Goal: Check status: Check status

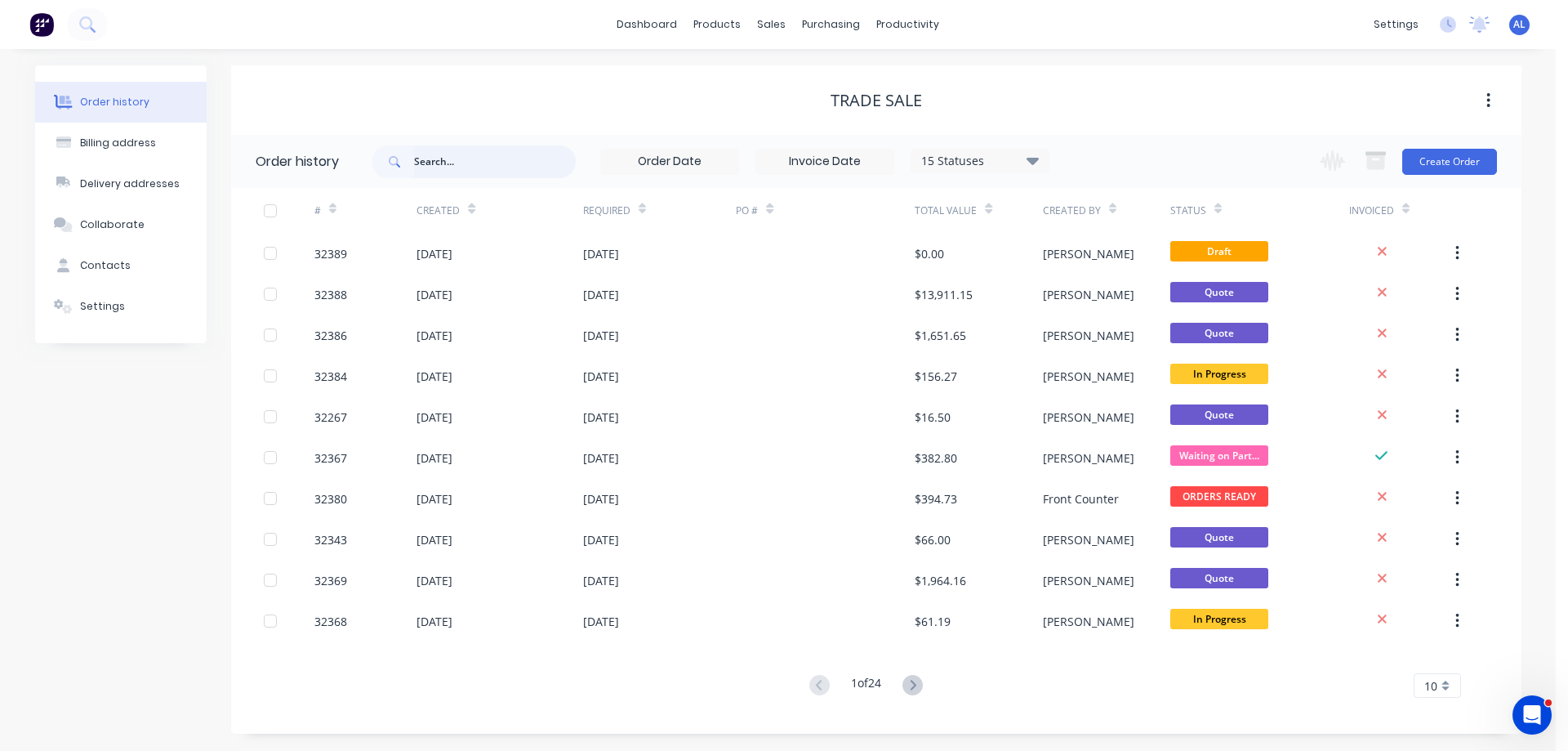
click at [466, 164] on input "text" at bounding box center [495, 161] width 162 height 33
type input "32384"
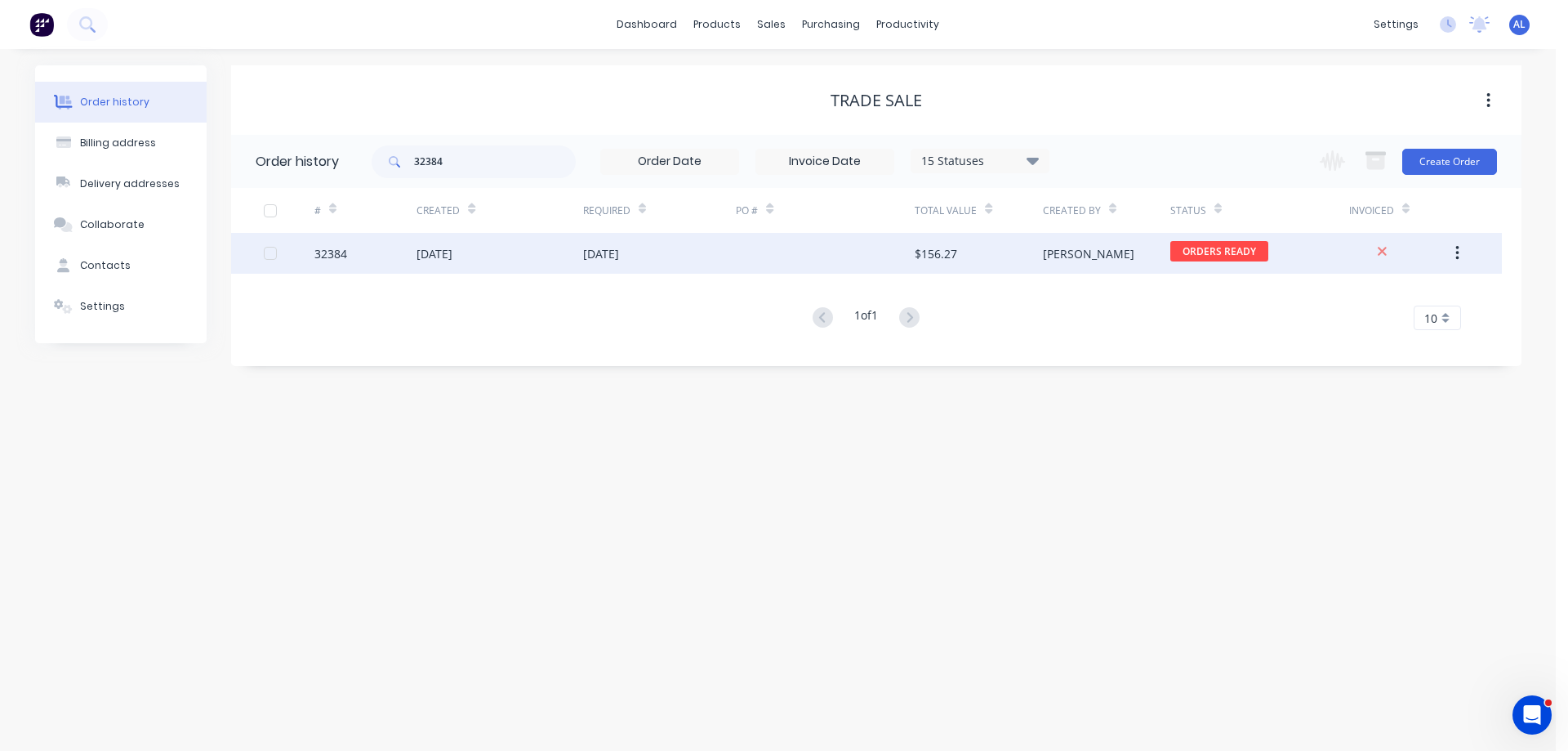
click at [805, 263] on div at bounding box center [825, 253] width 179 height 40
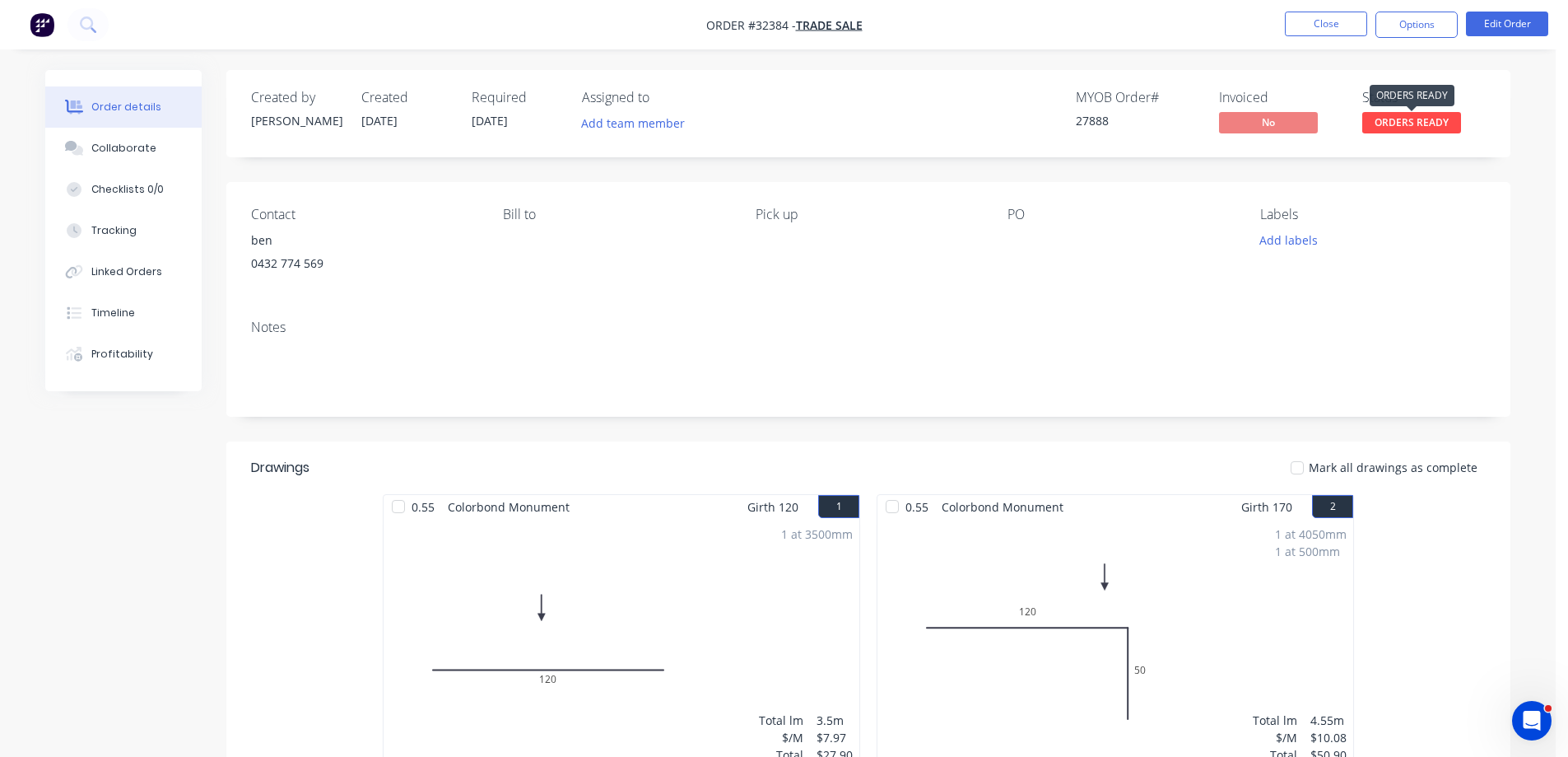
click at [1436, 125] on span "ORDERS READY" at bounding box center [1411, 122] width 98 height 21
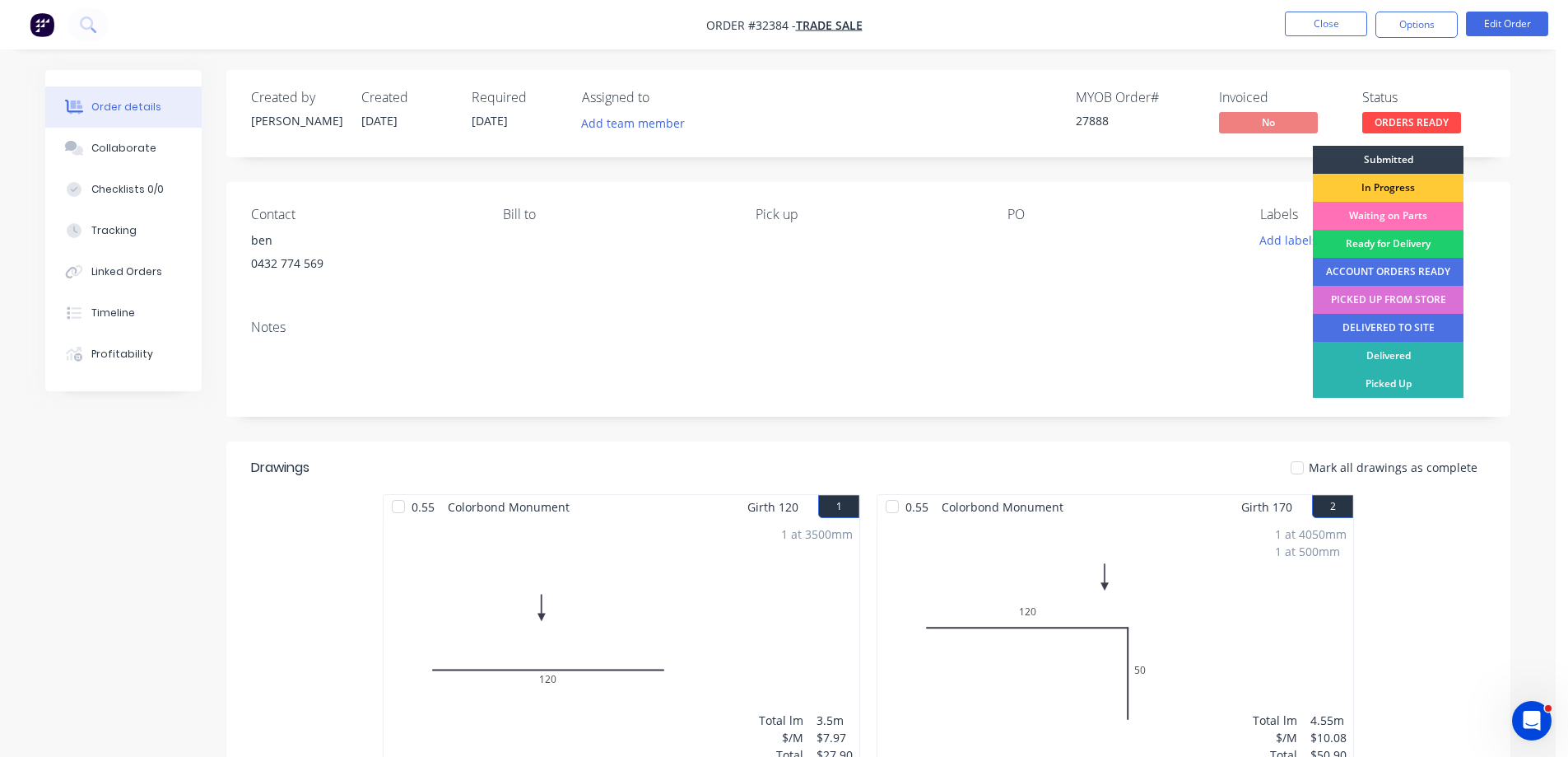
click at [1419, 300] on div "PICKED UP FROM STORE" at bounding box center [1387, 299] width 150 height 28
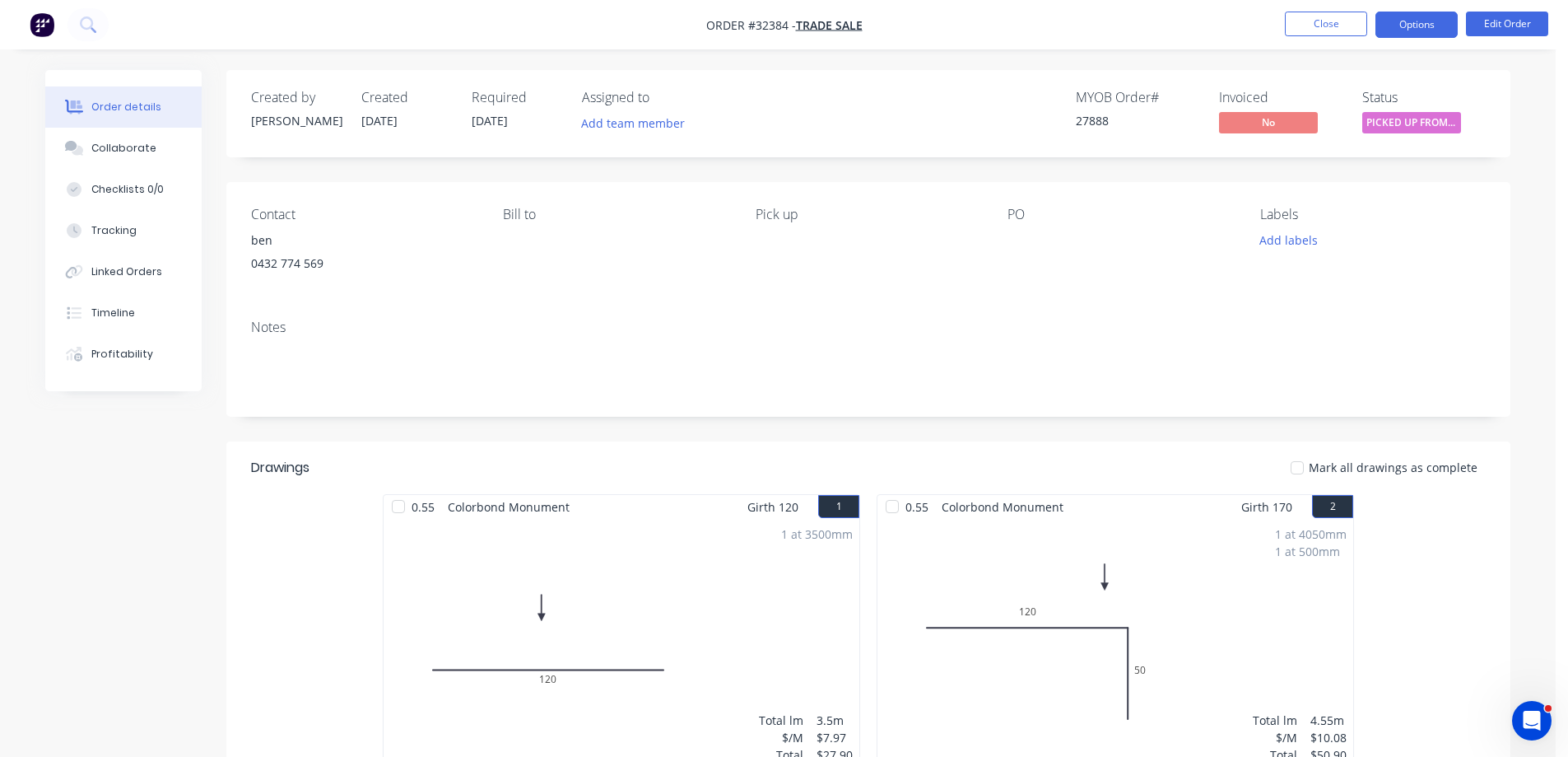
click at [1425, 25] on button "Options" at bounding box center [1416, 25] width 83 height 26
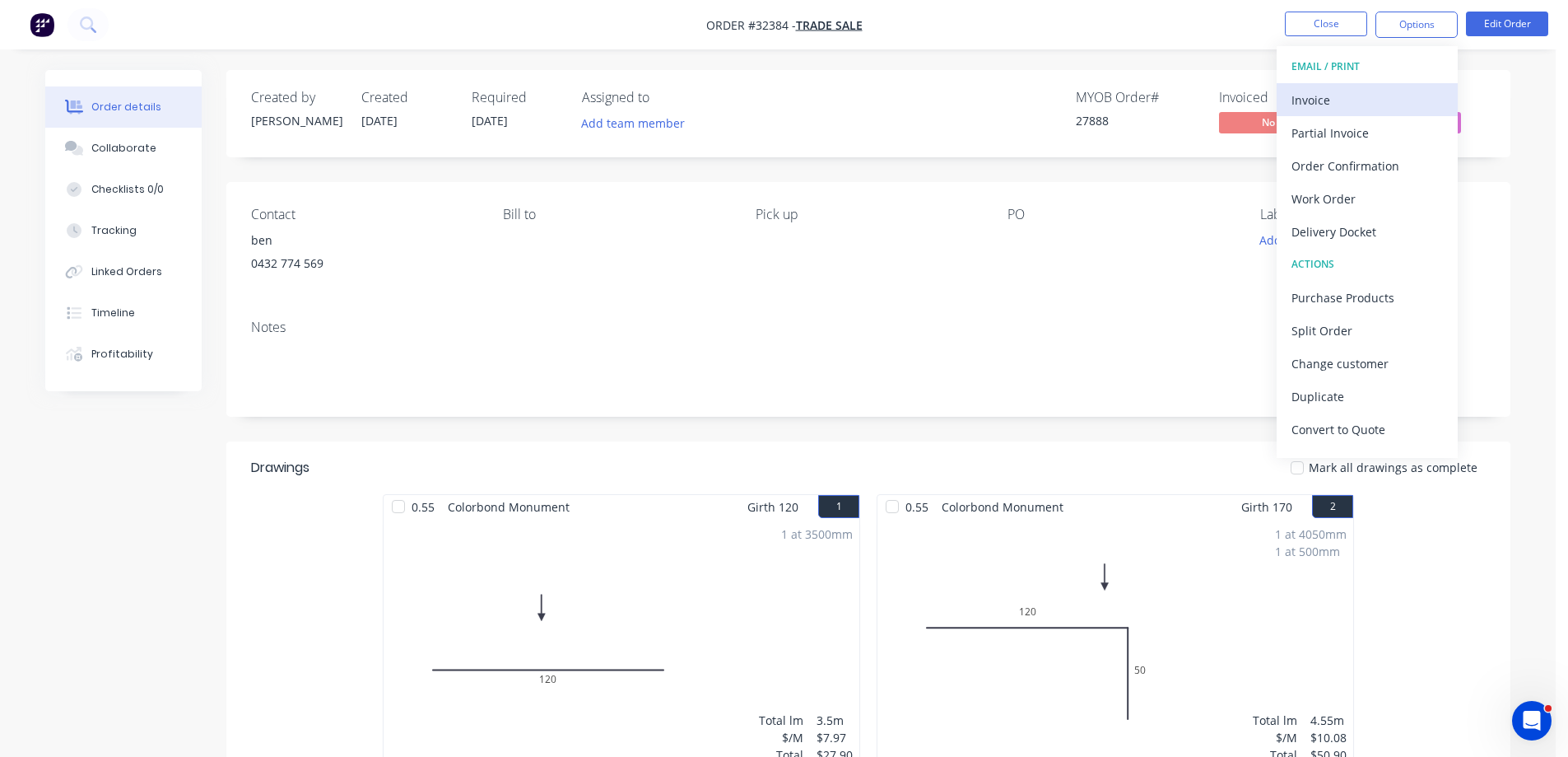
click at [1358, 103] on div "Invoice" at bounding box center [1367, 100] width 151 height 24
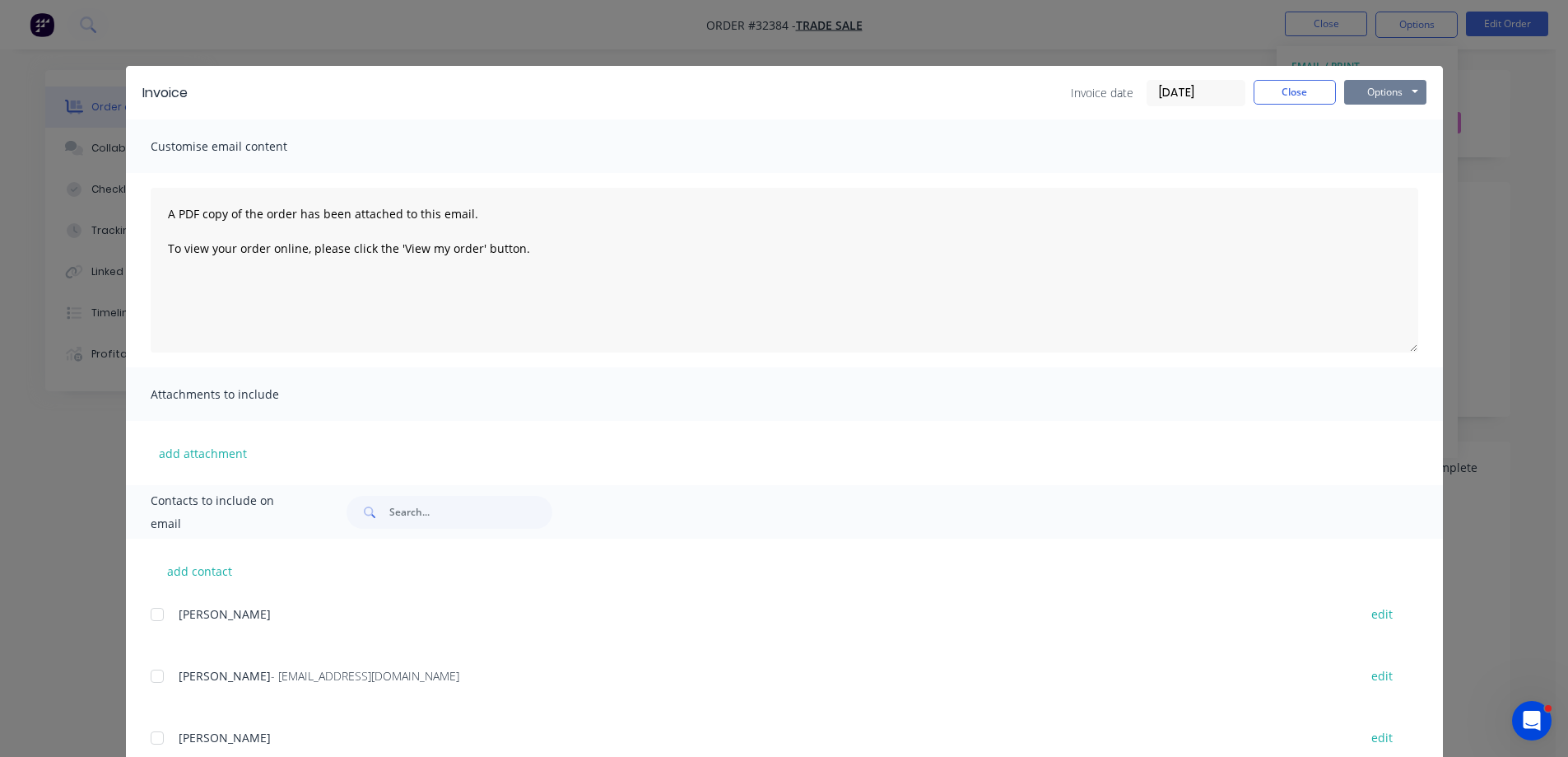
click at [1402, 95] on button "Options" at bounding box center [1385, 92] width 83 height 25
click at [1409, 145] on button "Print" at bounding box center [1397, 148] width 105 height 27
click at [1293, 90] on button "Close" at bounding box center [1295, 92] width 83 height 25
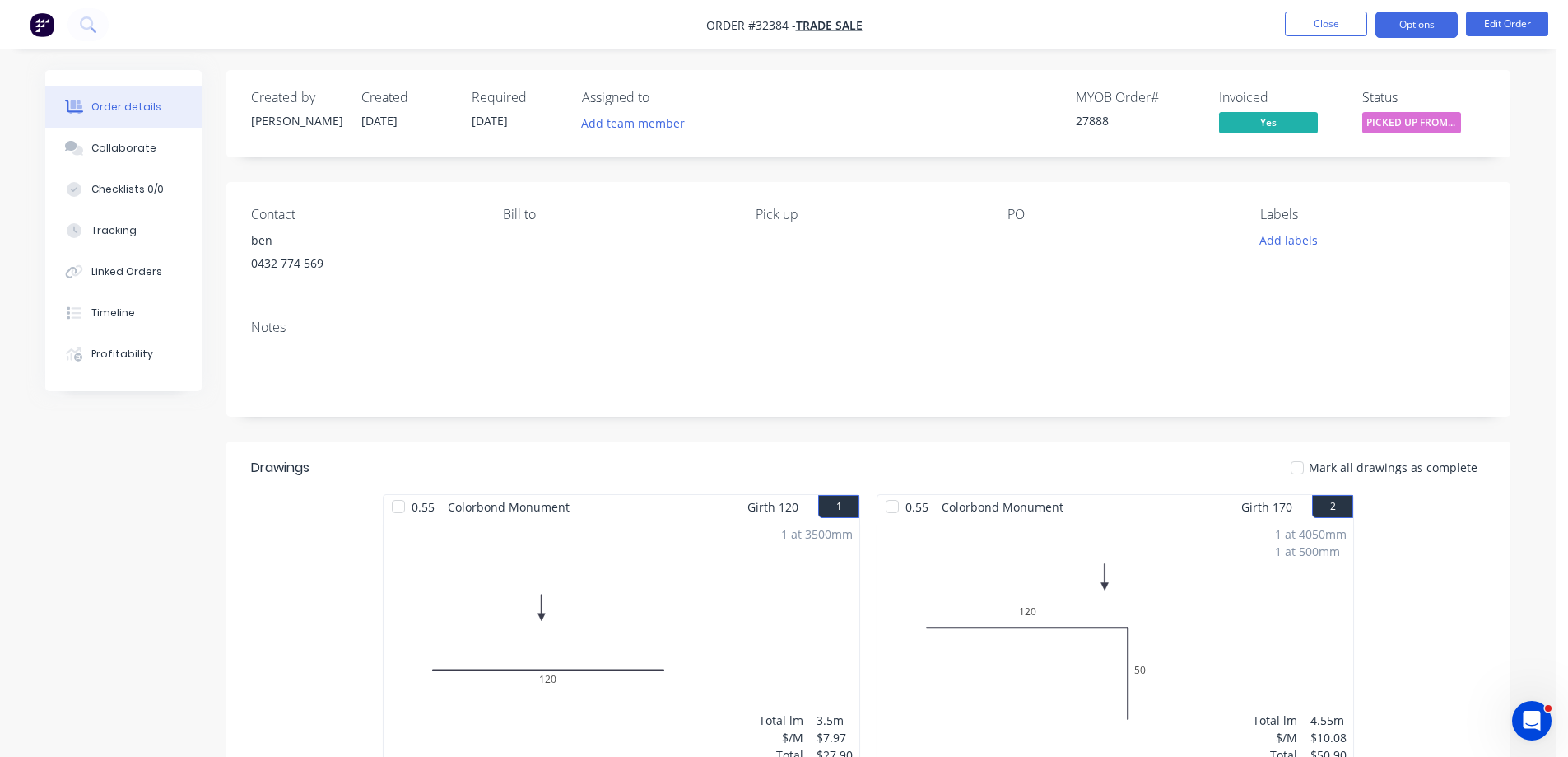
click at [1403, 28] on button "Options" at bounding box center [1416, 25] width 83 height 26
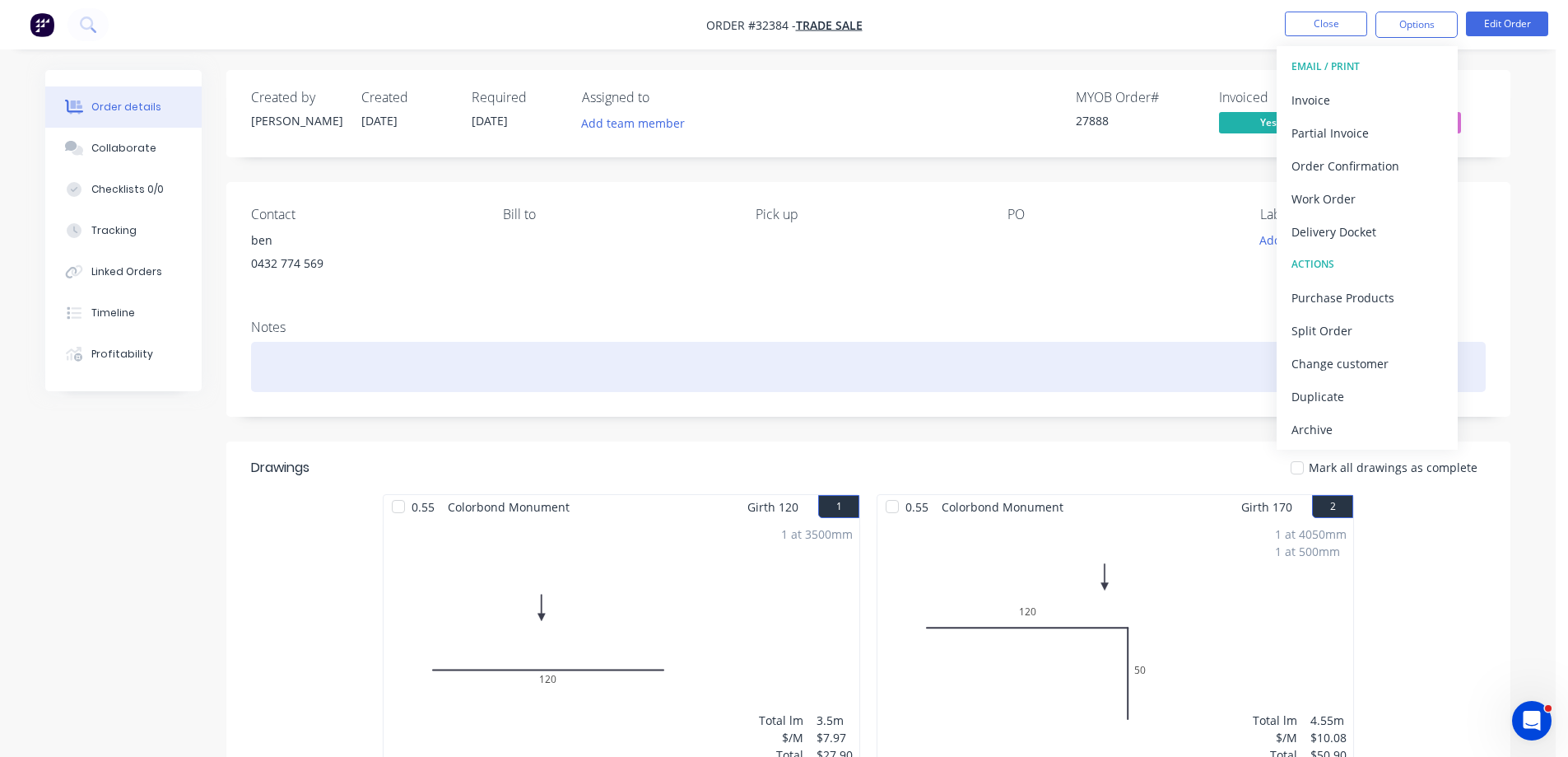
drag, startPoint x: 1372, startPoint y: 425, endPoint x: 1348, endPoint y: 352, distance: 76.8
click at [1369, 415] on button "Archive" at bounding box center [1367, 429] width 181 height 33
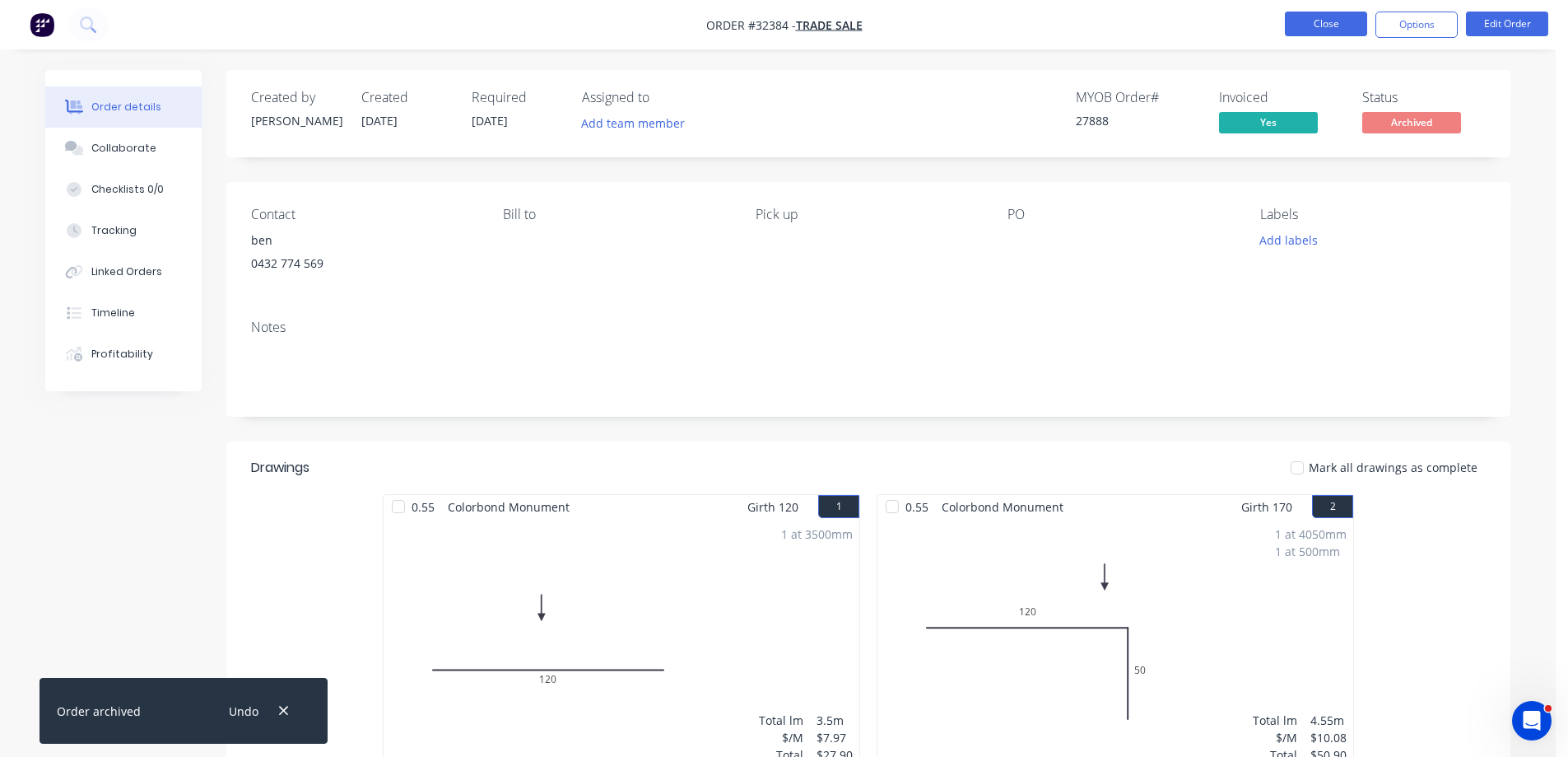
click at [1334, 26] on button "Close" at bounding box center [1325, 24] width 83 height 25
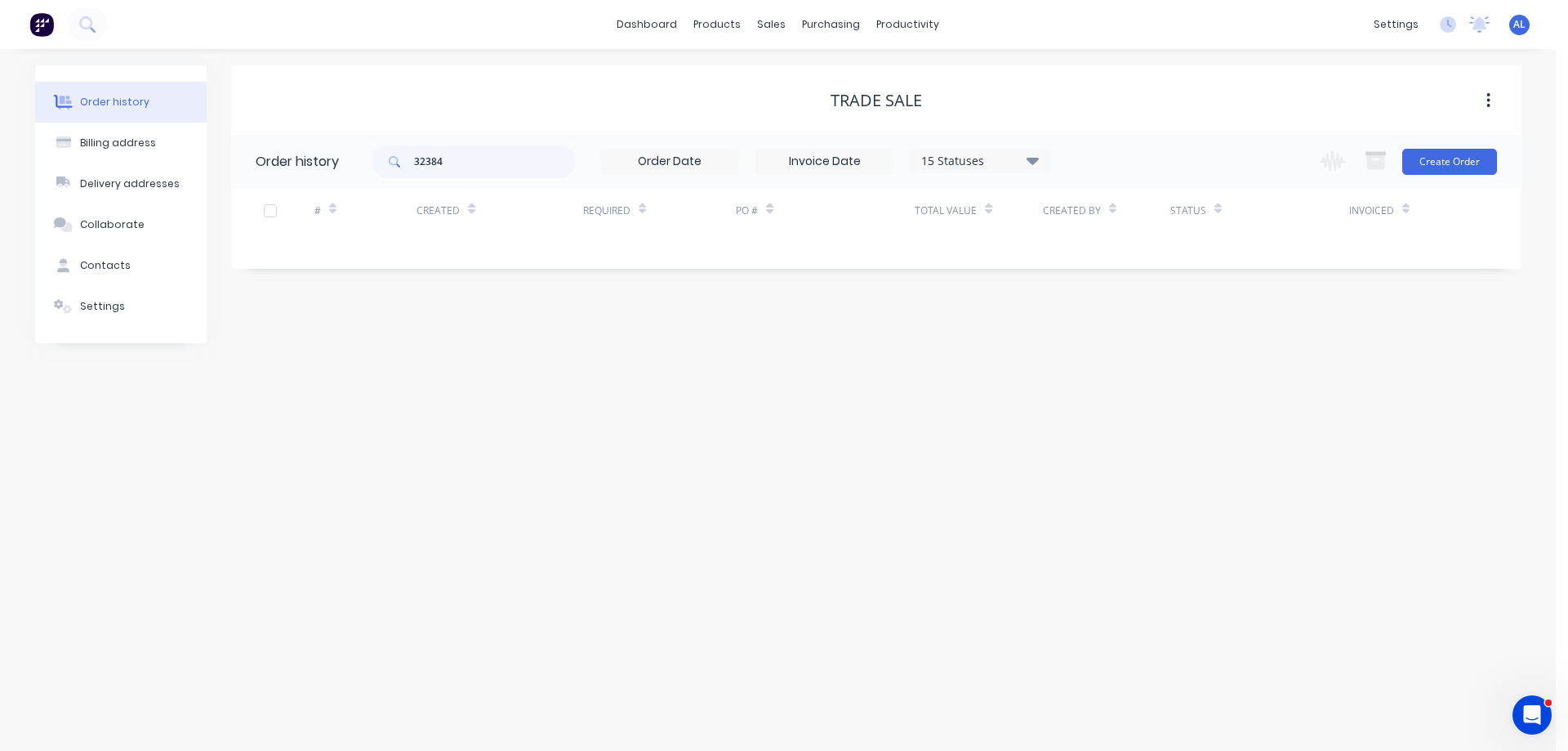
click at [43, 24] on img at bounding box center [41, 24] width 25 height 25
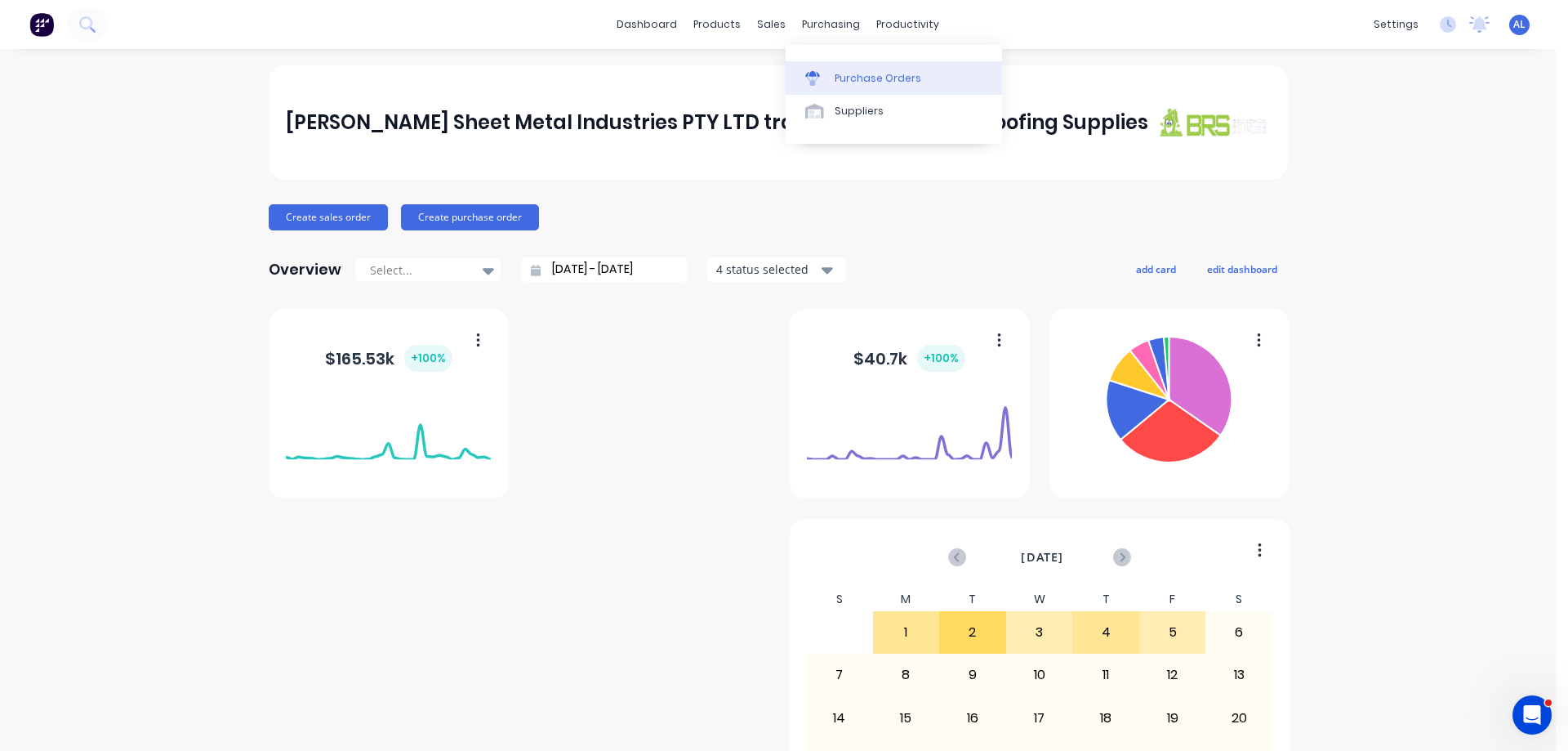
click at [880, 83] on div "Purchase Orders" at bounding box center [878, 78] width 87 height 15
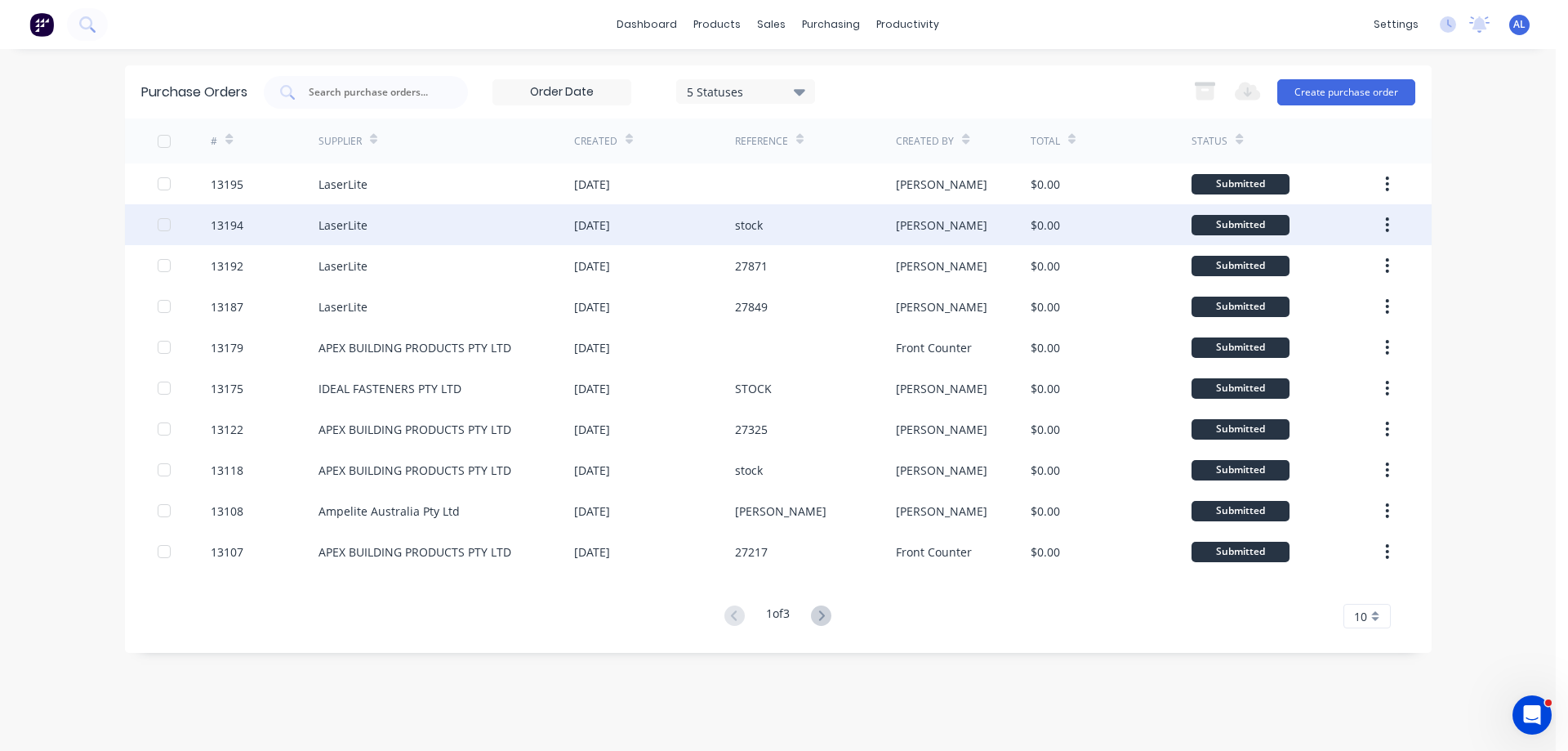
click at [742, 226] on div "stock" at bounding box center [749, 224] width 28 height 17
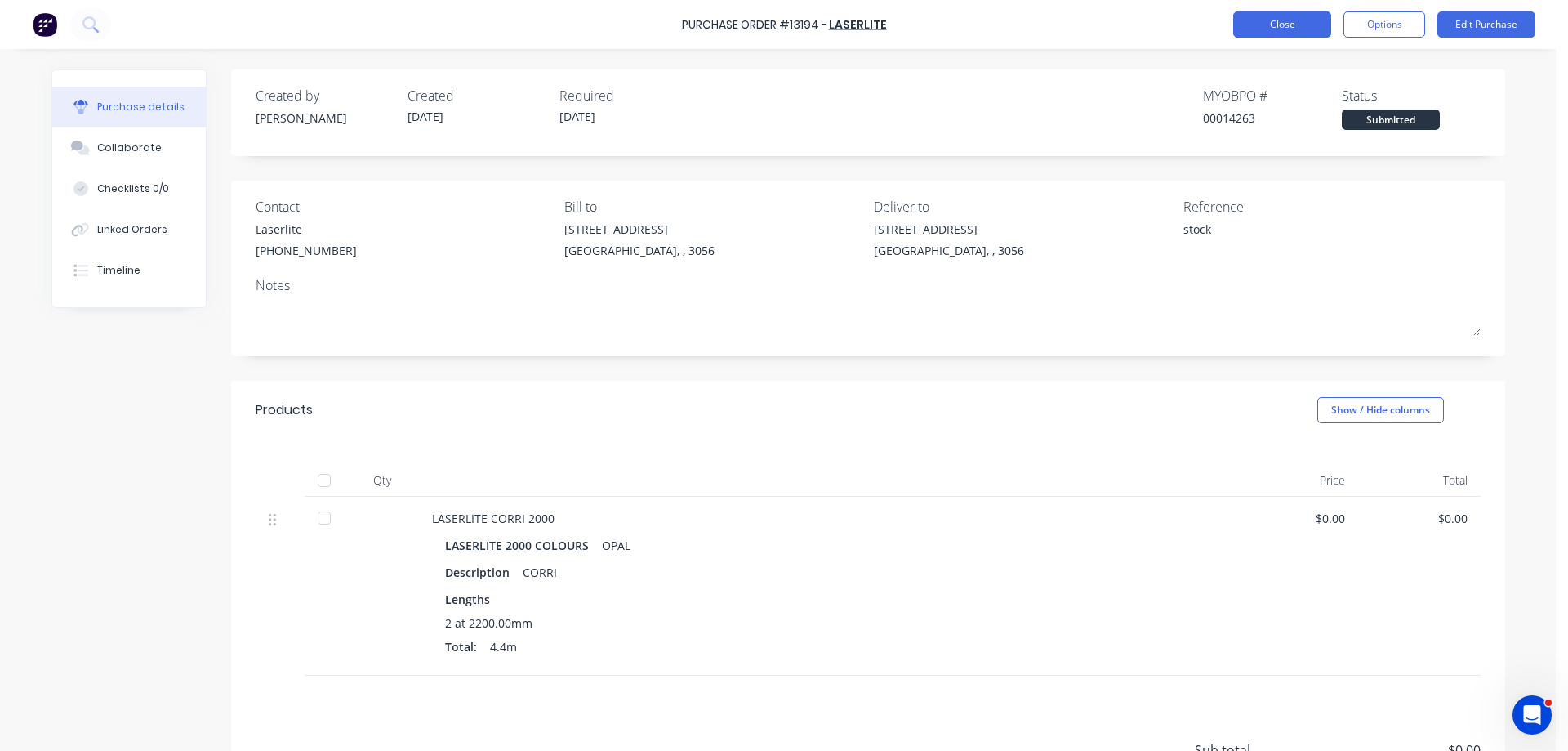
click at [1280, 25] on button "Close" at bounding box center [1282, 25] width 98 height 26
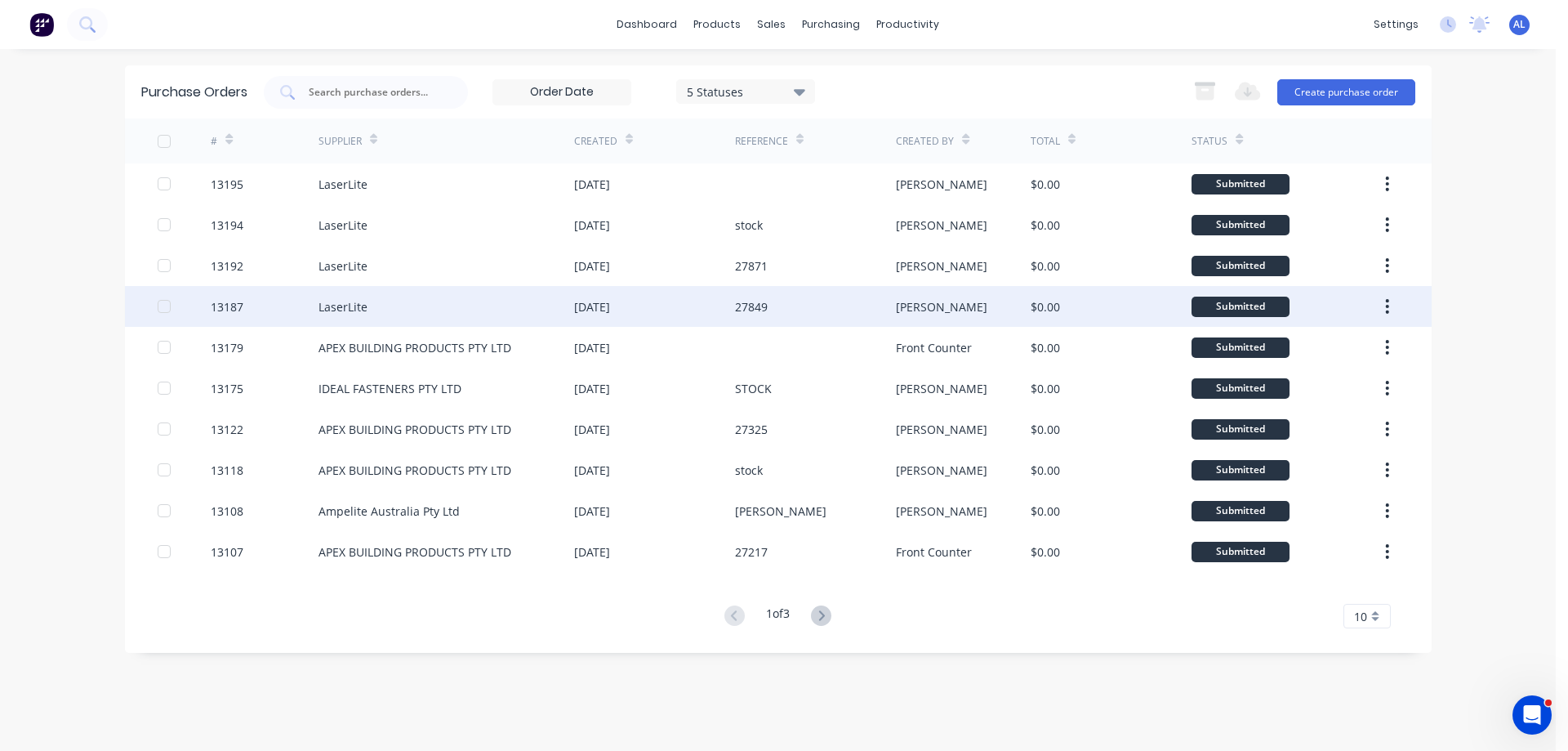
click at [725, 300] on div "[DATE]" at bounding box center [654, 306] width 161 height 40
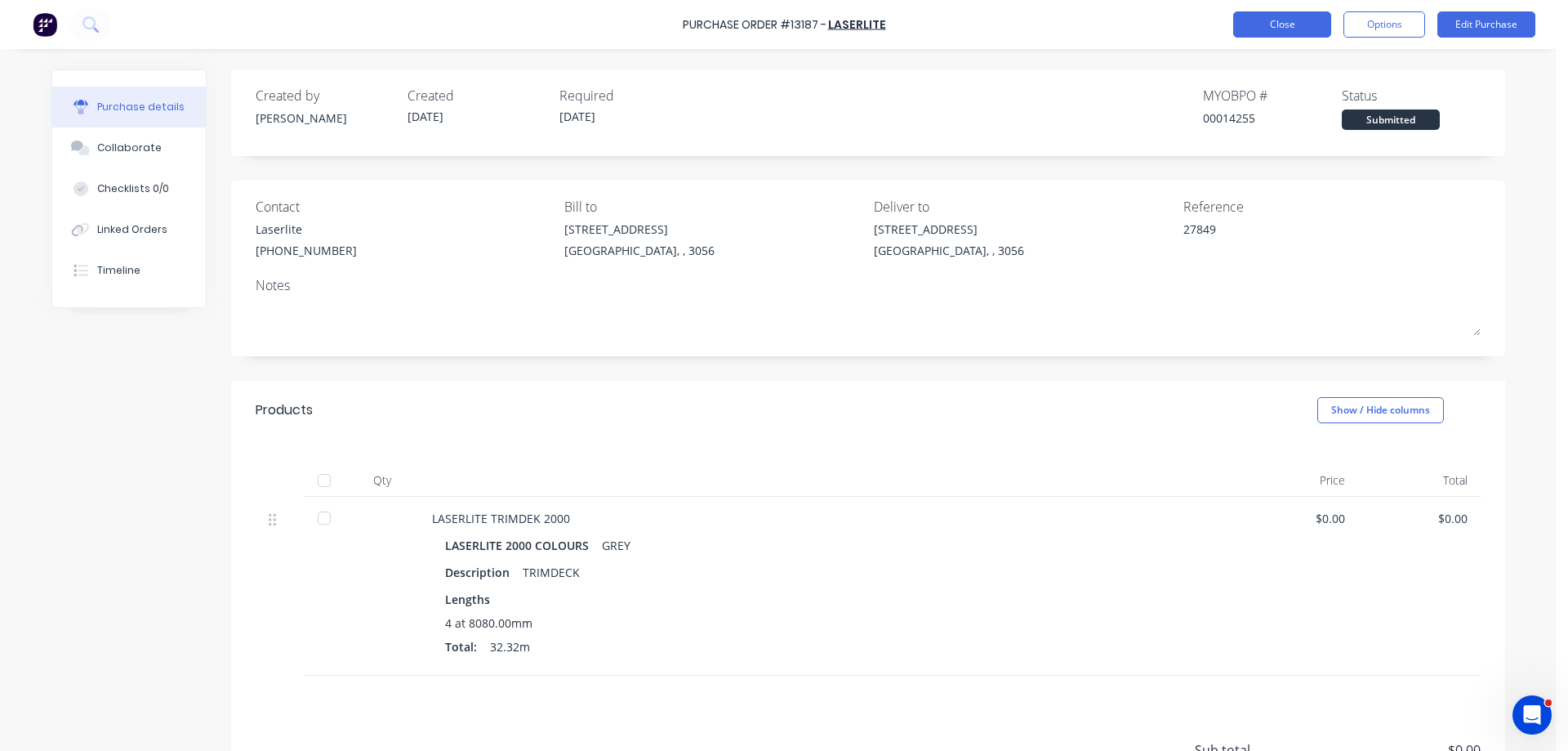
click at [1297, 30] on button "Close" at bounding box center [1282, 25] width 98 height 26
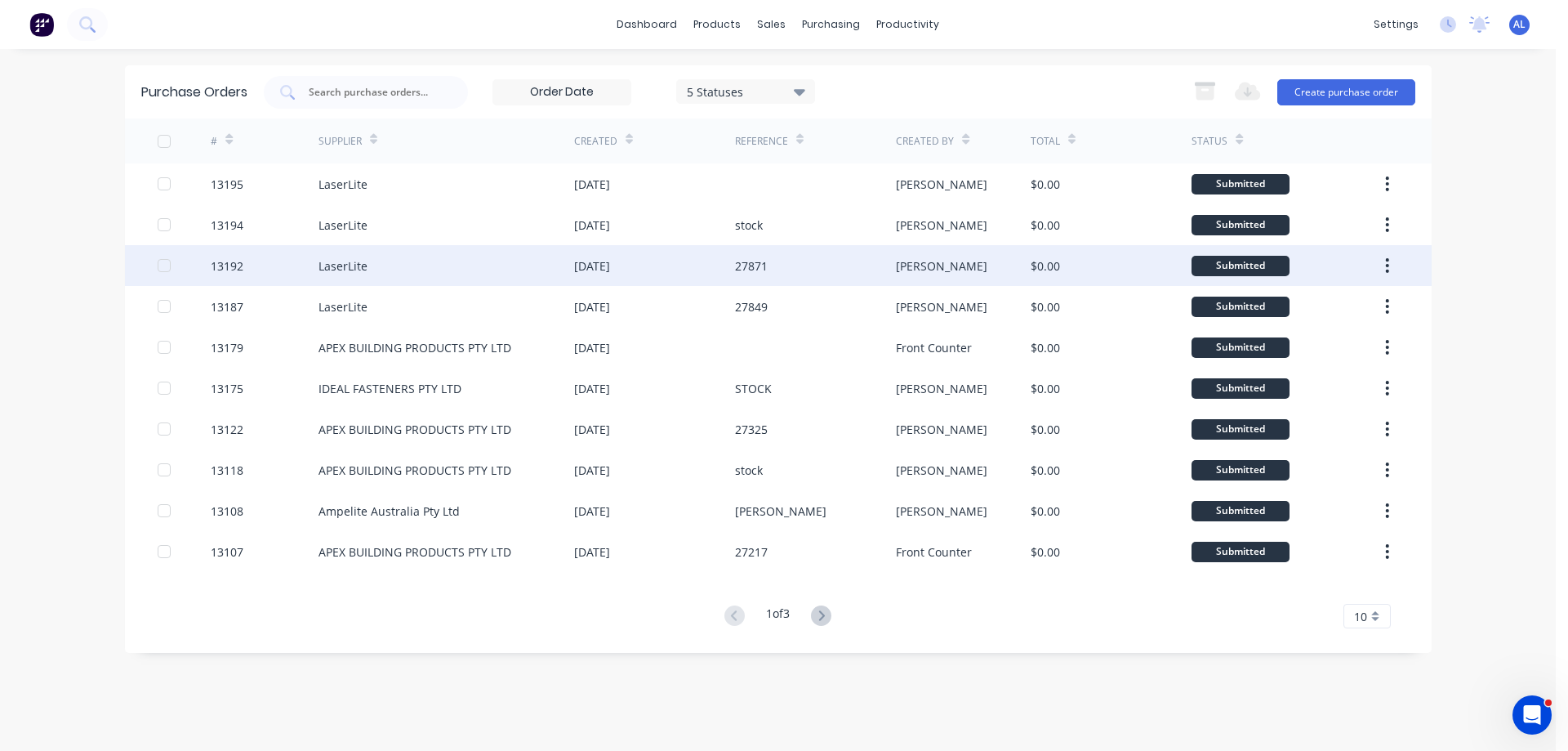
click at [745, 266] on div "27871" at bounding box center [751, 265] width 33 height 17
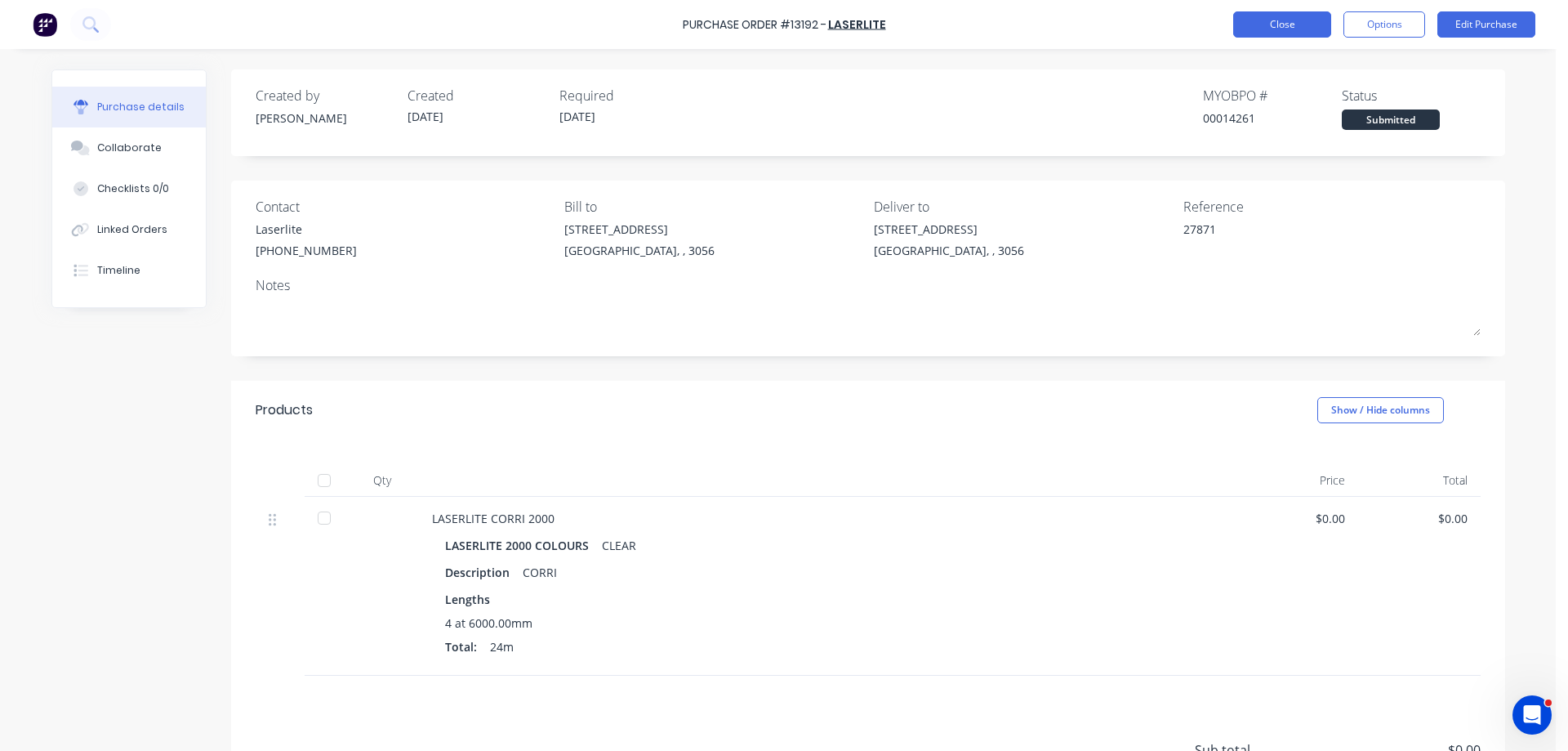
click at [1320, 22] on button "Close" at bounding box center [1282, 25] width 98 height 26
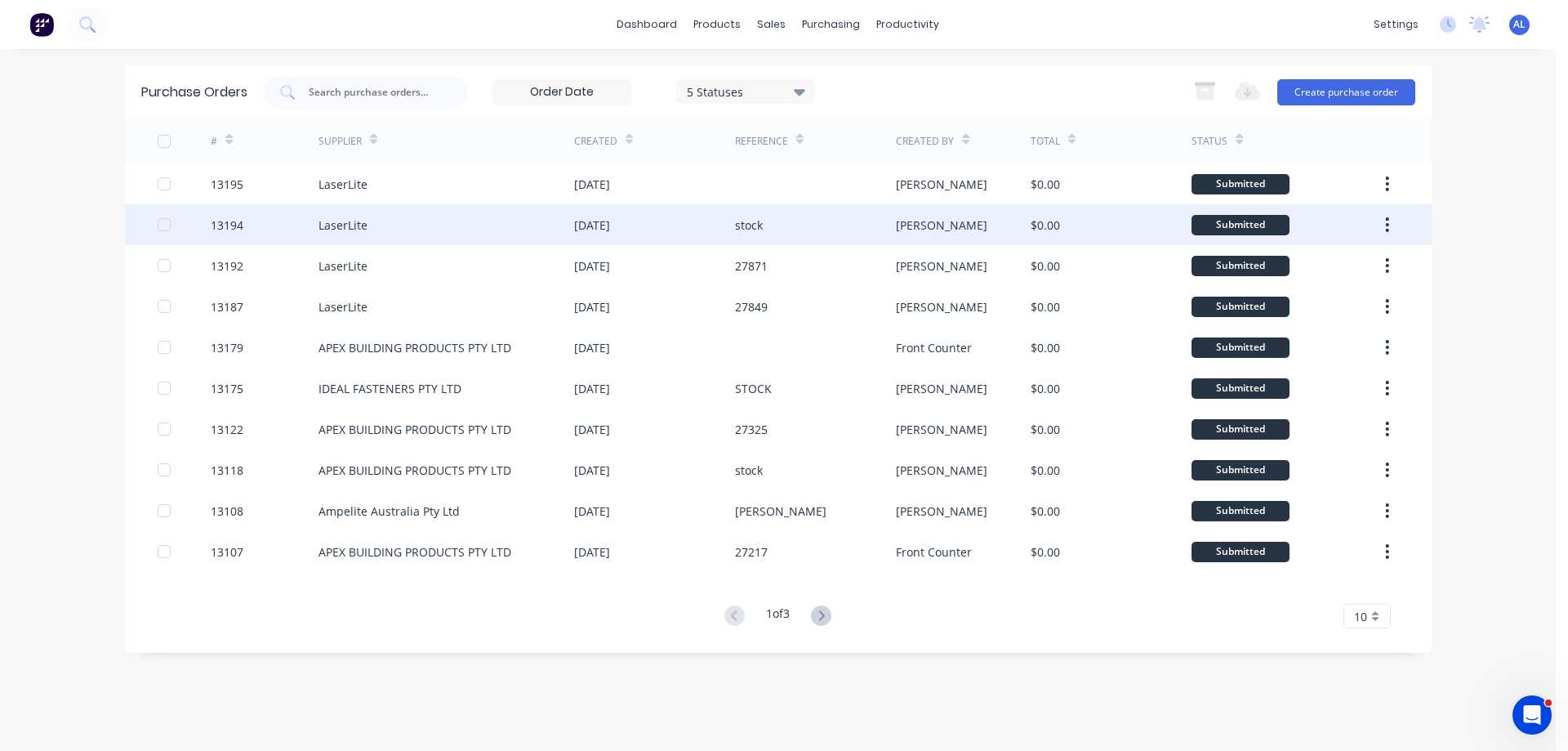
click at [823, 225] on div "stock" at bounding box center [815, 224] width 161 height 40
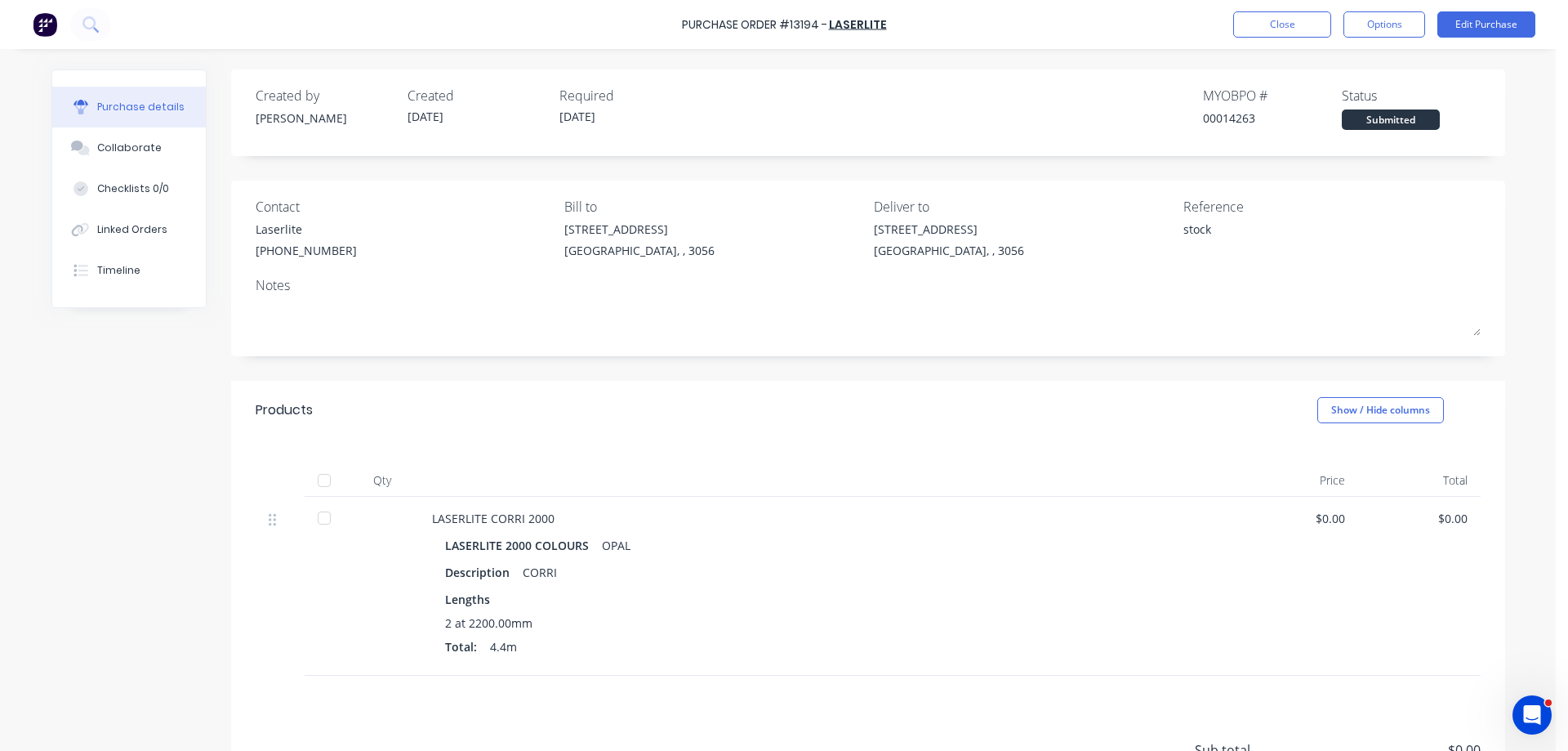
type textarea "x"
click at [1284, 26] on button "Close" at bounding box center [1282, 25] width 98 height 26
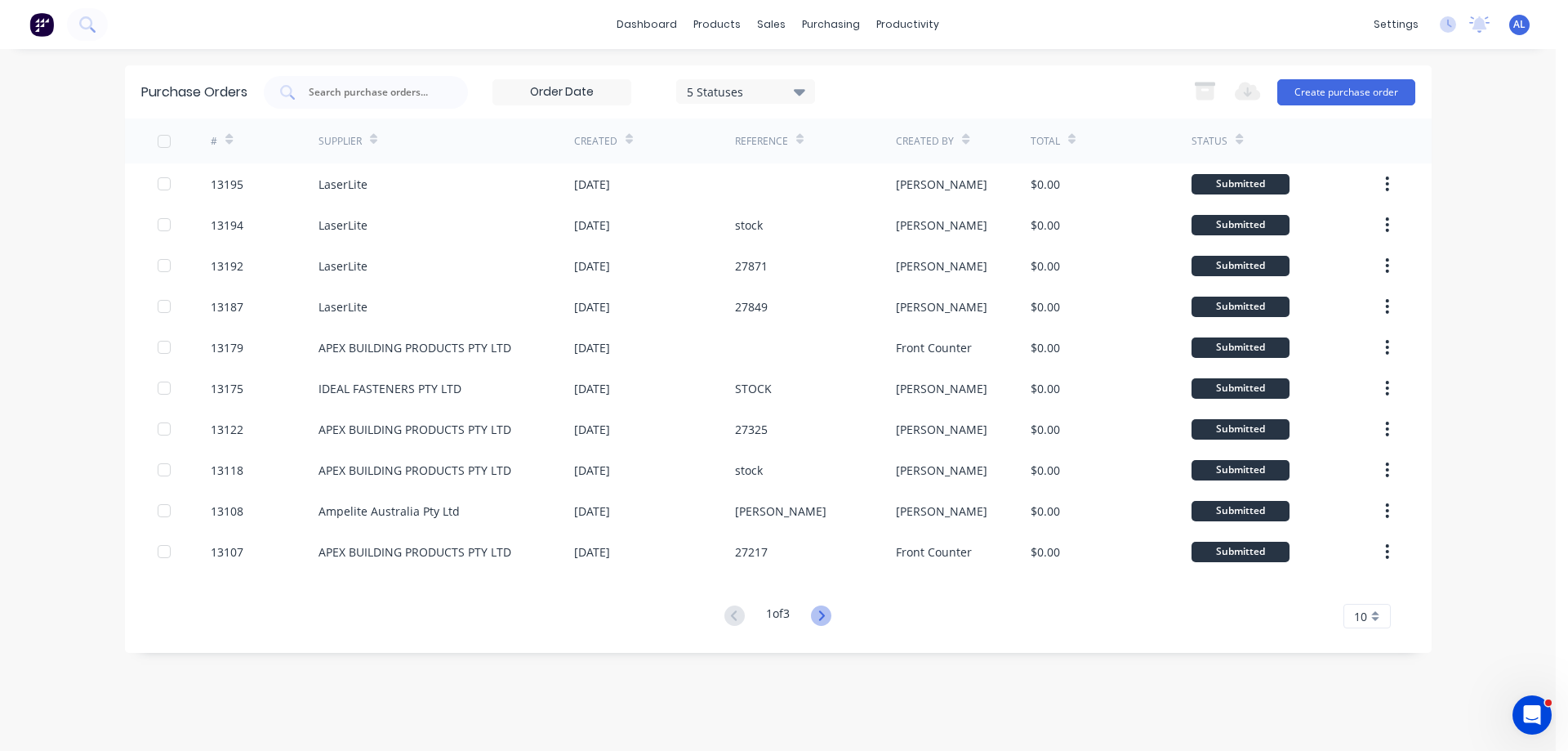
click at [818, 617] on icon at bounding box center [821, 615] width 21 height 21
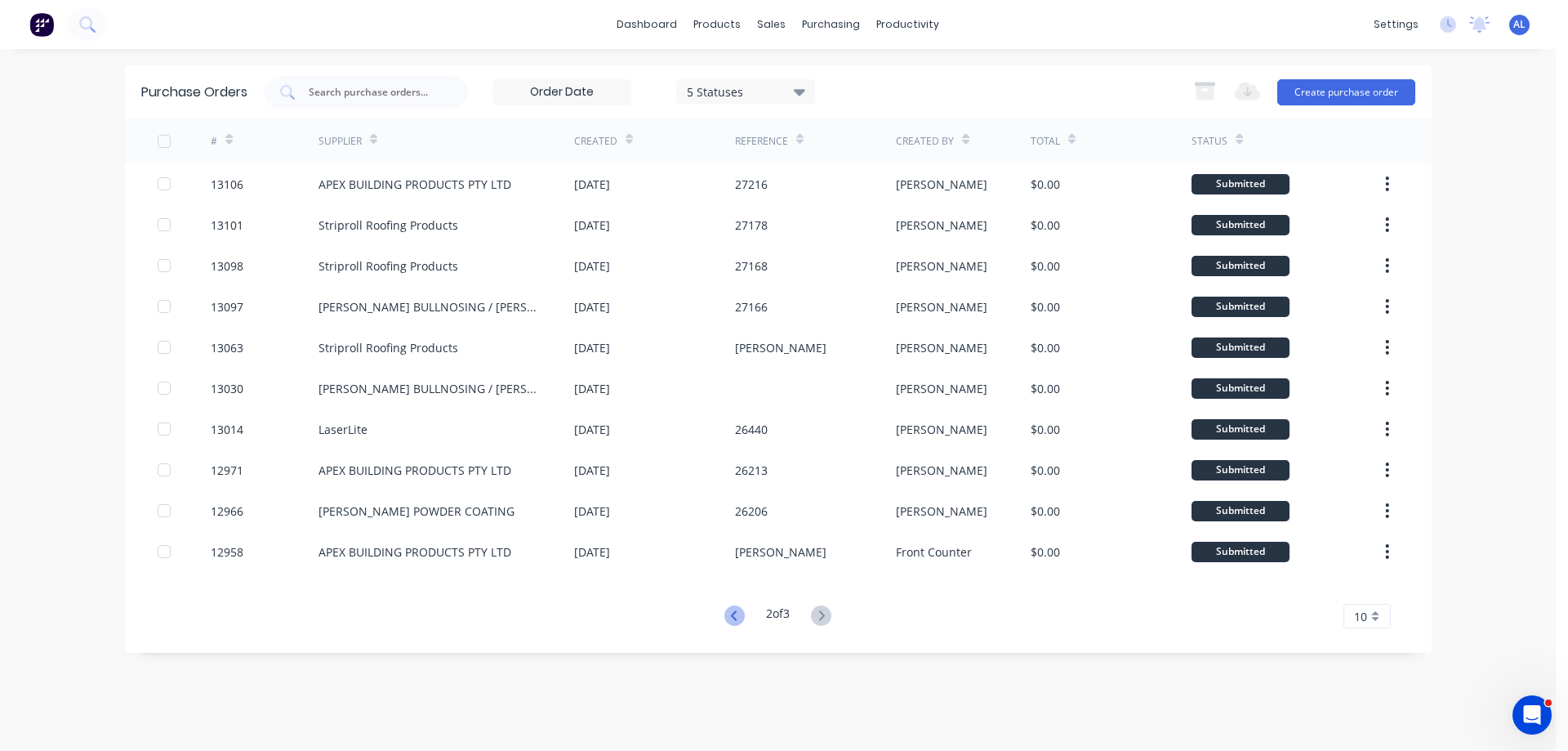
click at [732, 619] on icon at bounding box center [734, 615] width 6 height 10
